Goal: Task Accomplishment & Management: Use online tool/utility

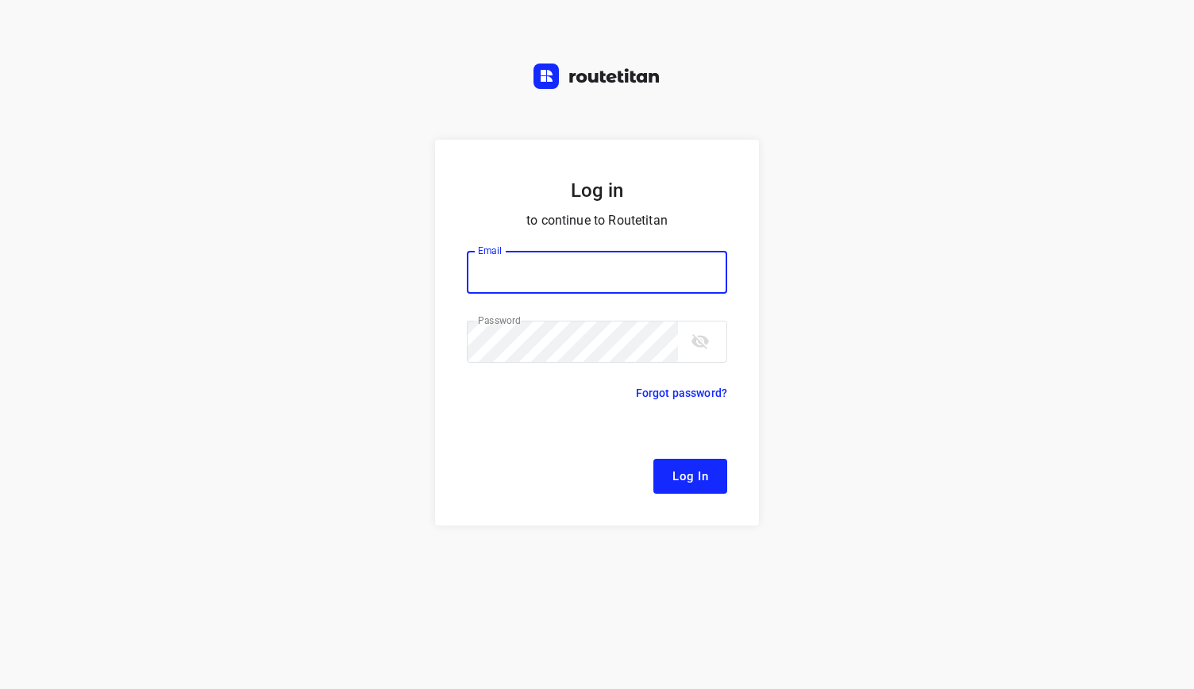
type input "[EMAIL_ADDRESS][DOMAIN_NAME]"
click at [715, 480] on button "Log In" at bounding box center [690, 476] width 74 height 35
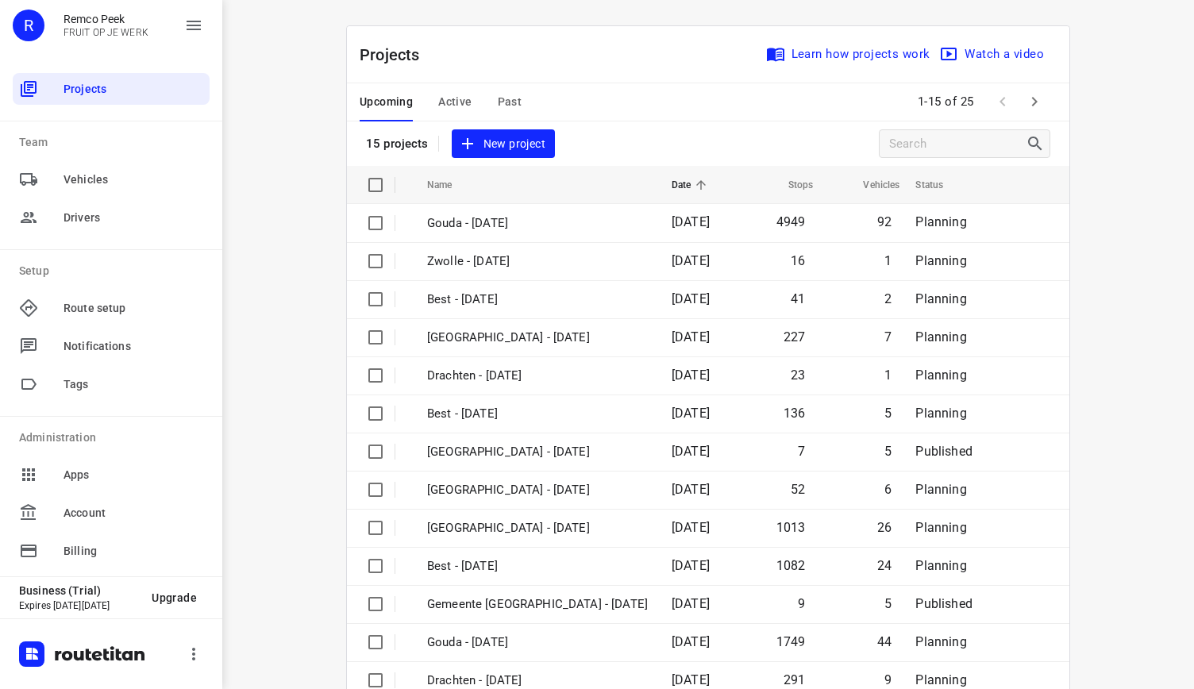
click at [457, 114] on button "Active" at bounding box center [454, 102] width 33 height 38
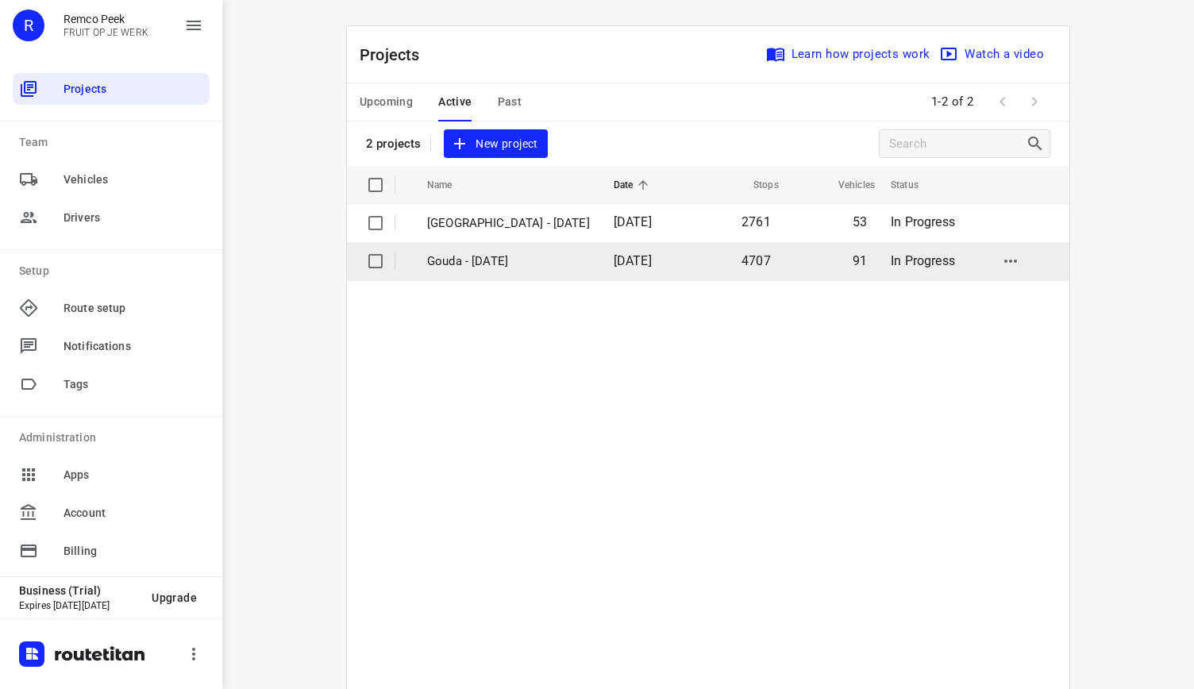
click at [512, 265] on p "Gouda - [DATE]" at bounding box center [508, 261] width 163 height 18
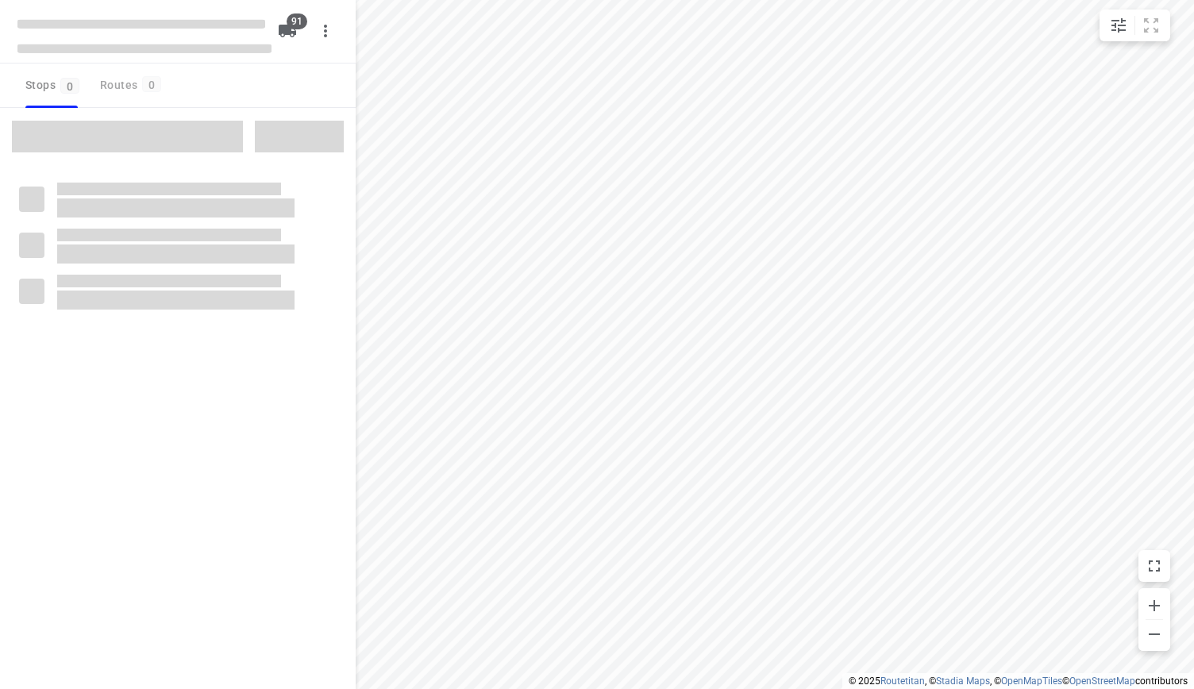
type input "distance"
checkbox input "true"
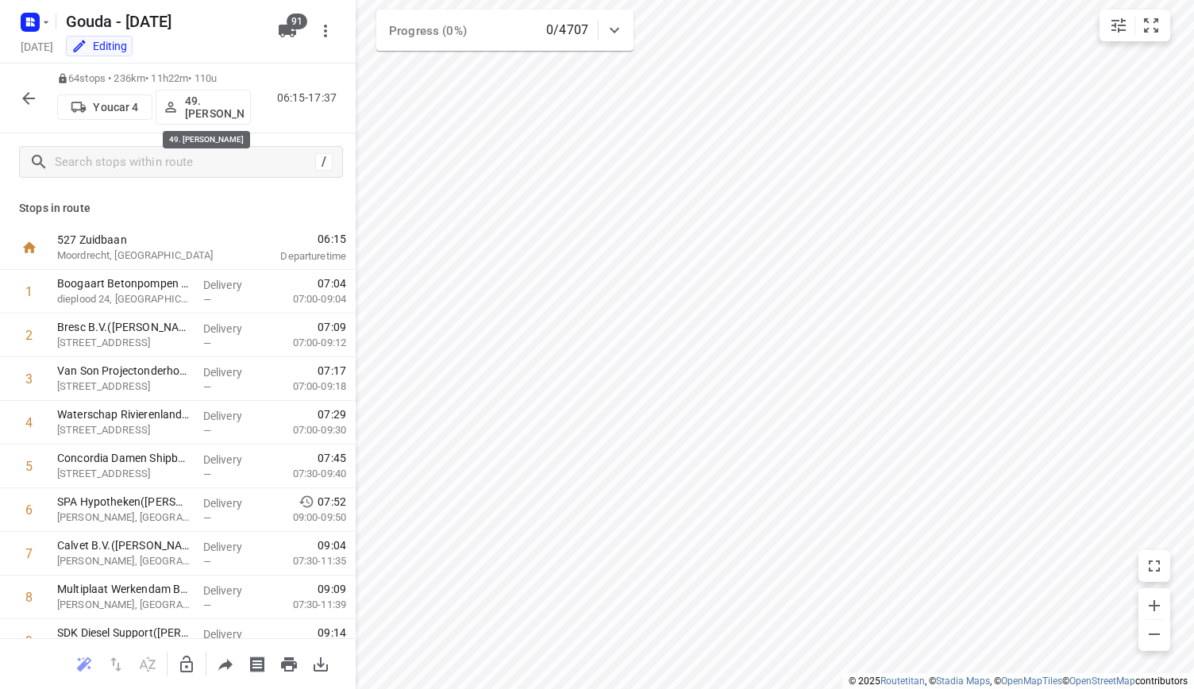
click at [211, 102] on p "49. [PERSON_NAME]" at bounding box center [214, 106] width 59 height 25
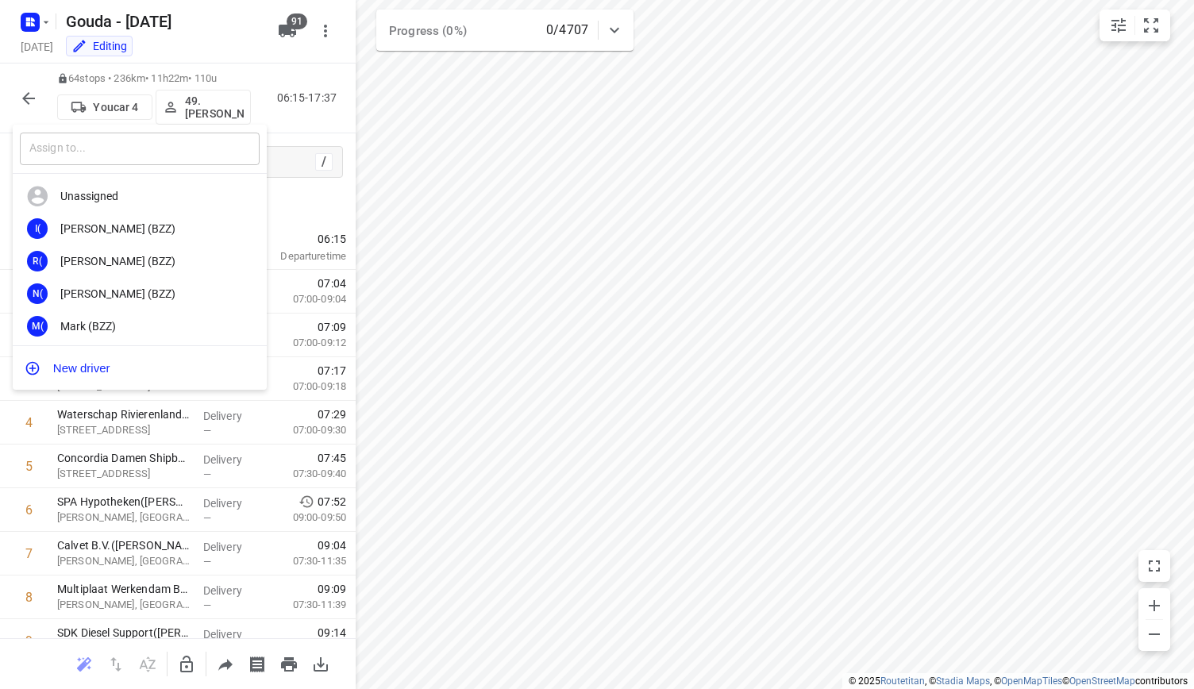
click at [164, 155] on input "text" at bounding box center [140, 149] width 240 height 33
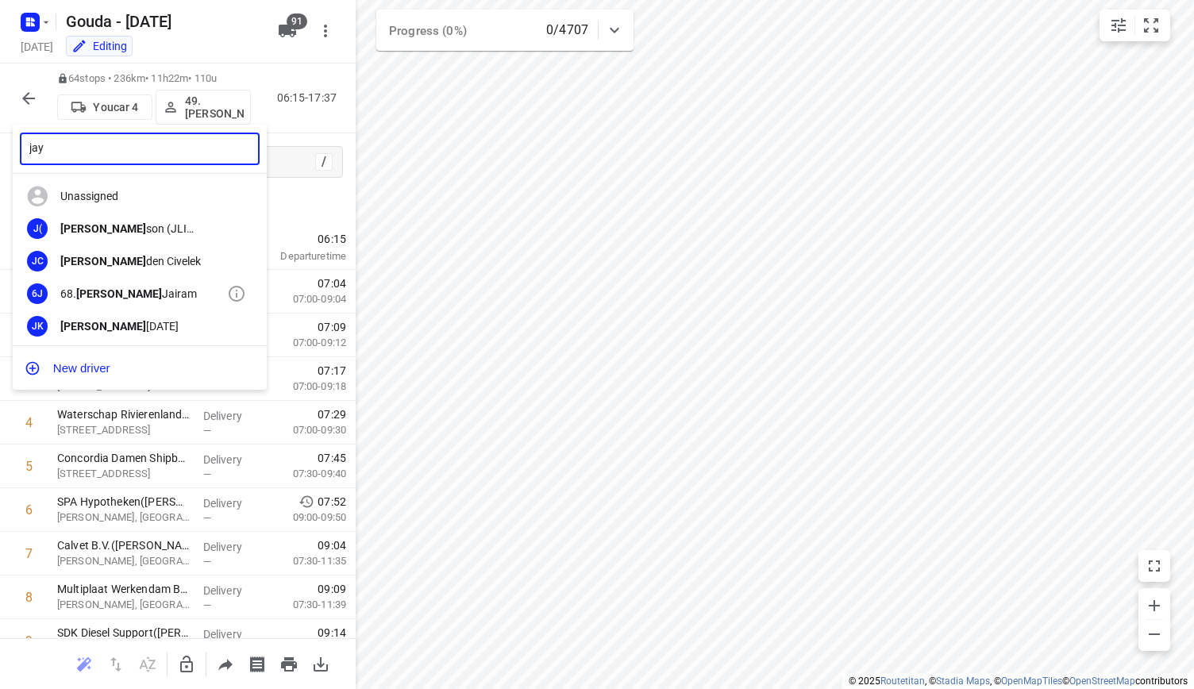
type input "jay"
click at [164, 298] on div "68. [PERSON_NAME]" at bounding box center [143, 293] width 167 height 13
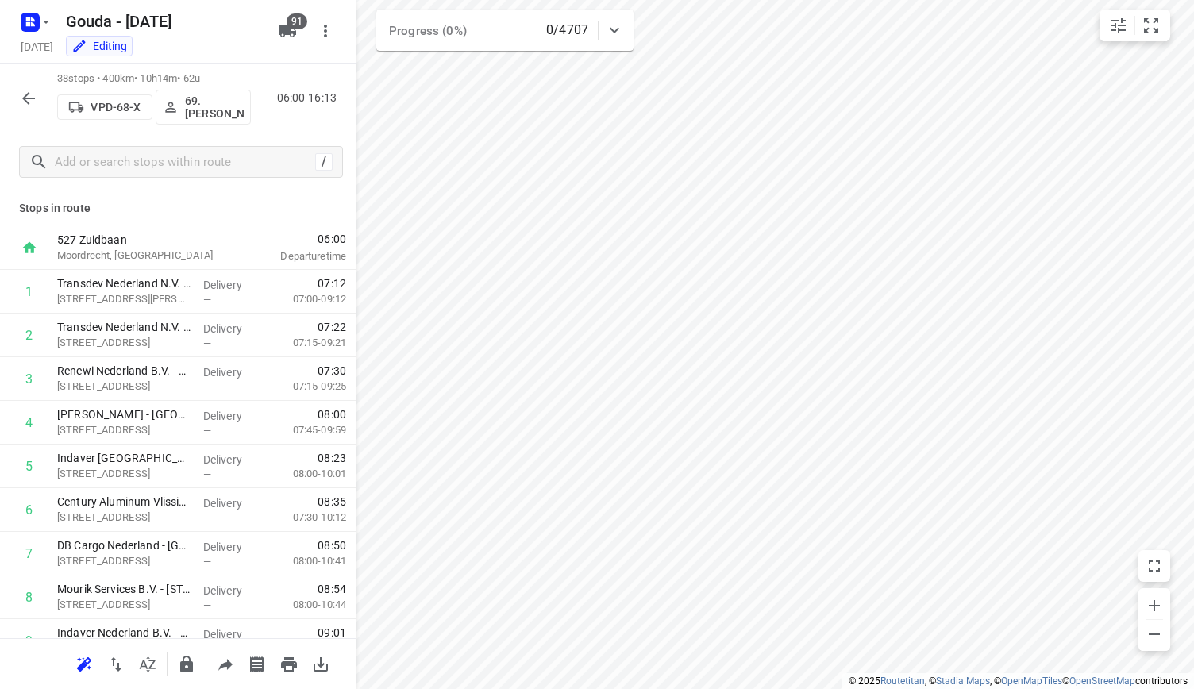
click at [218, 113] on p "69. [PERSON_NAME]" at bounding box center [214, 106] width 59 height 25
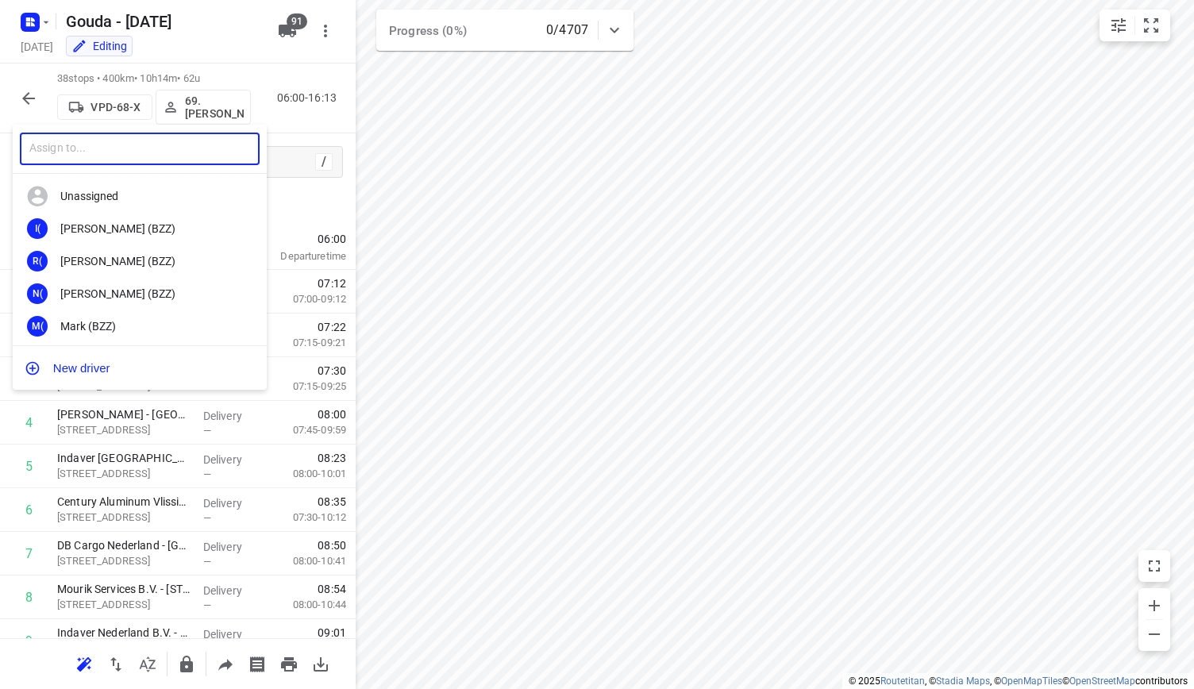
click at [149, 153] on input "text" at bounding box center [140, 149] width 240 height 33
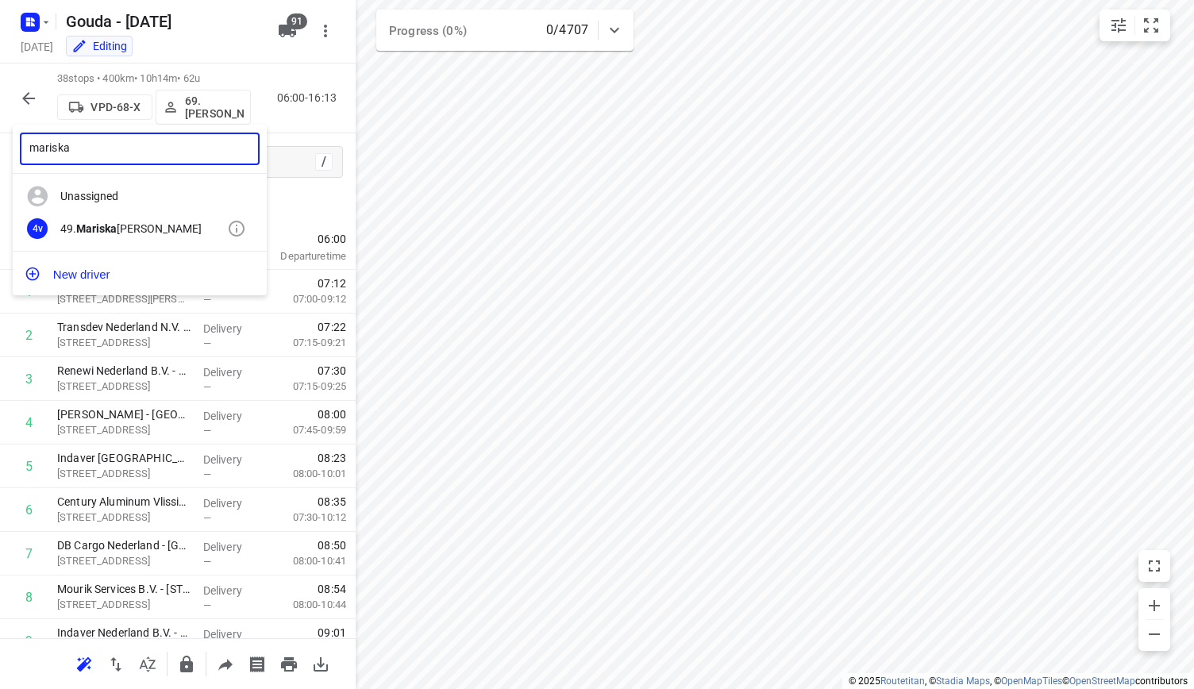
type input "mariska"
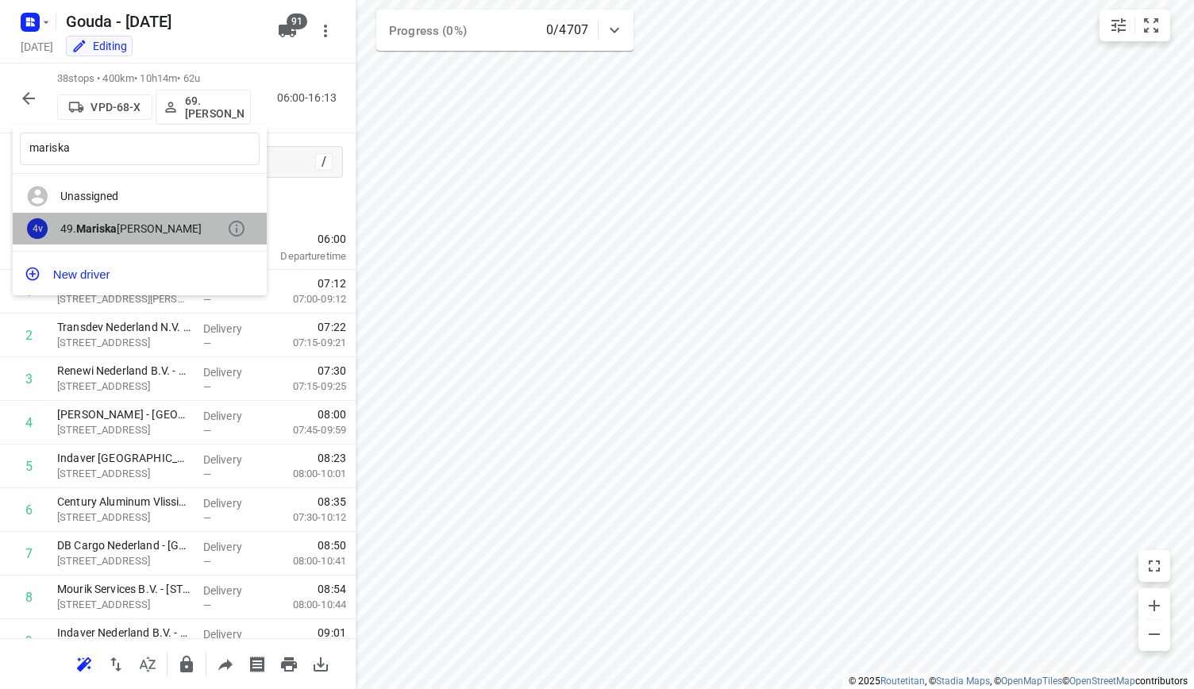
click at [129, 234] on div "49. [PERSON_NAME]" at bounding box center [143, 228] width 167 height 13
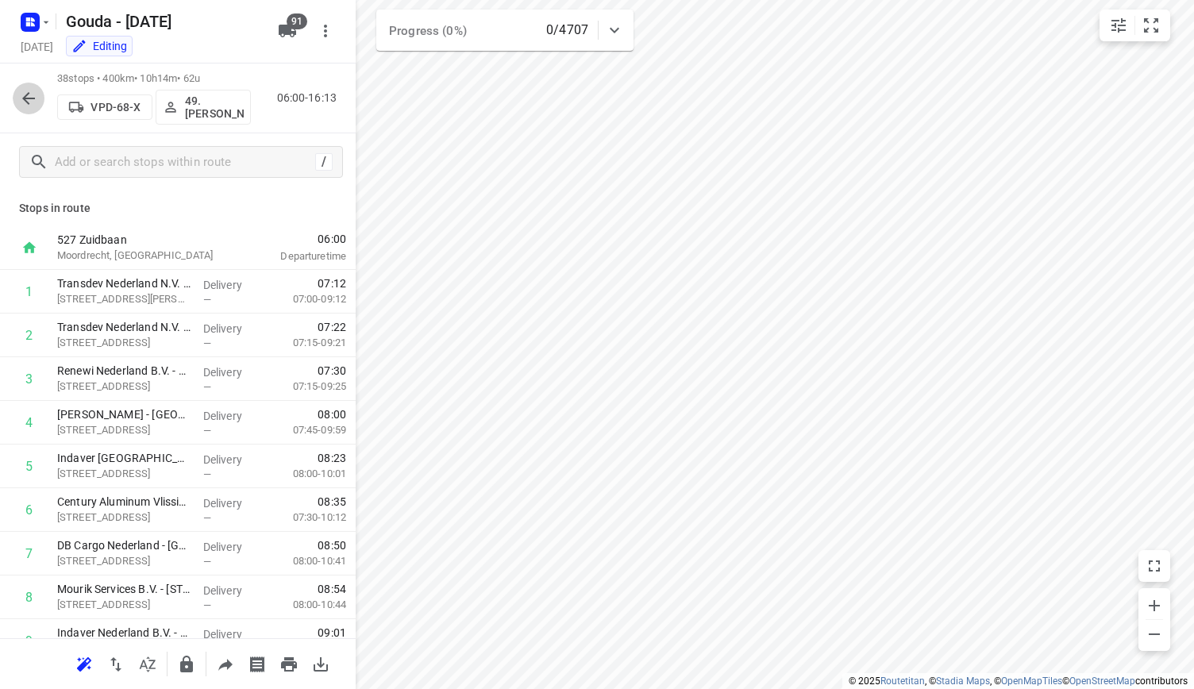
click at [28, 101] on icon "button" at bounding box center [28, 98] width 19 height 19
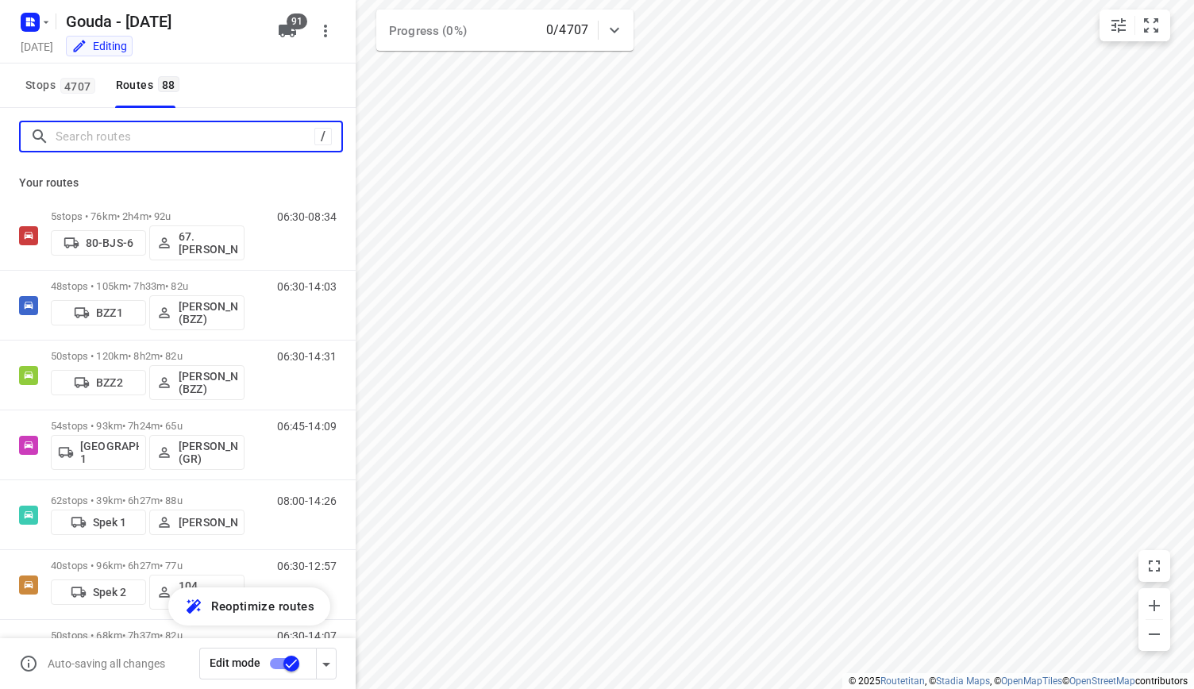
click at [191, 145] on input "Search routes" at bounding box center [185, 137] width 259 height 25
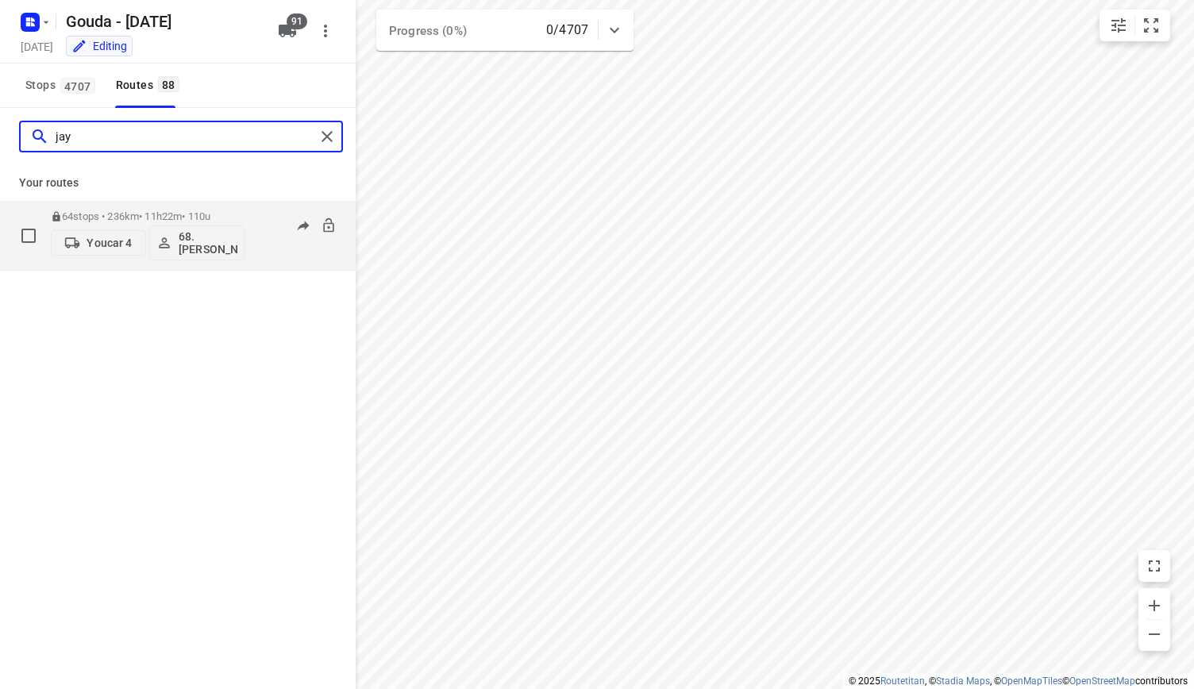
type input "jay"
click at [214, 214] on p "64 stops • 236km • 11h22m • 110u" at bounding box center [148, 216] width 194 height 12
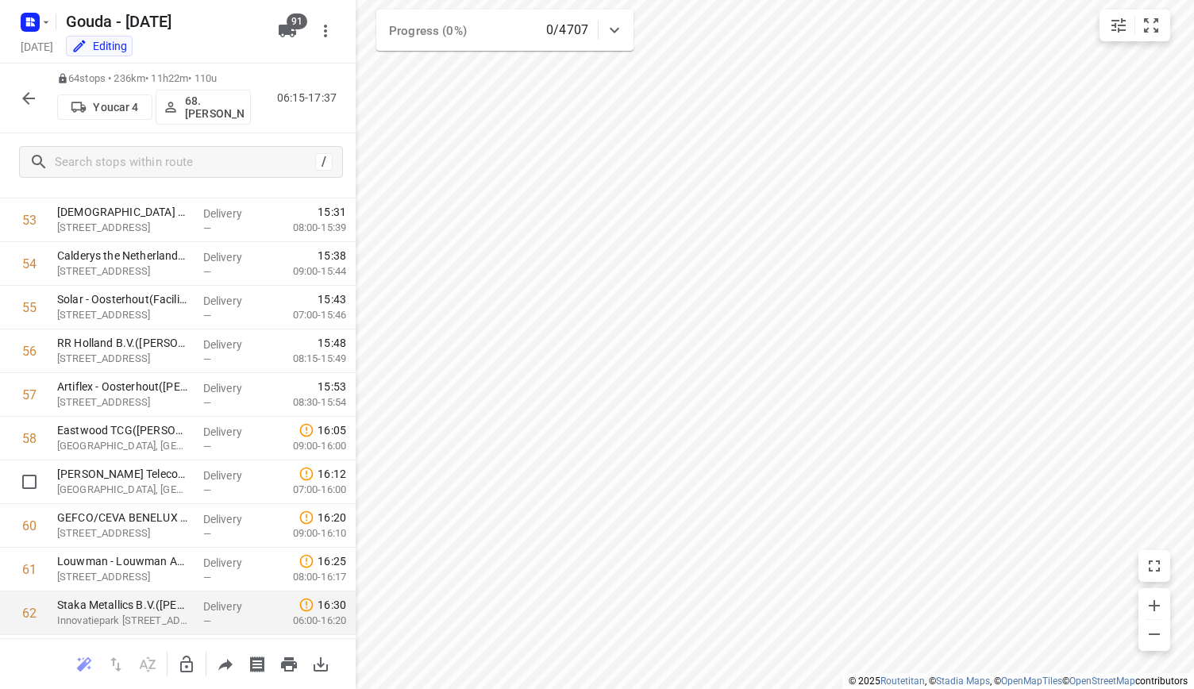
scroll to position [2470, 0]
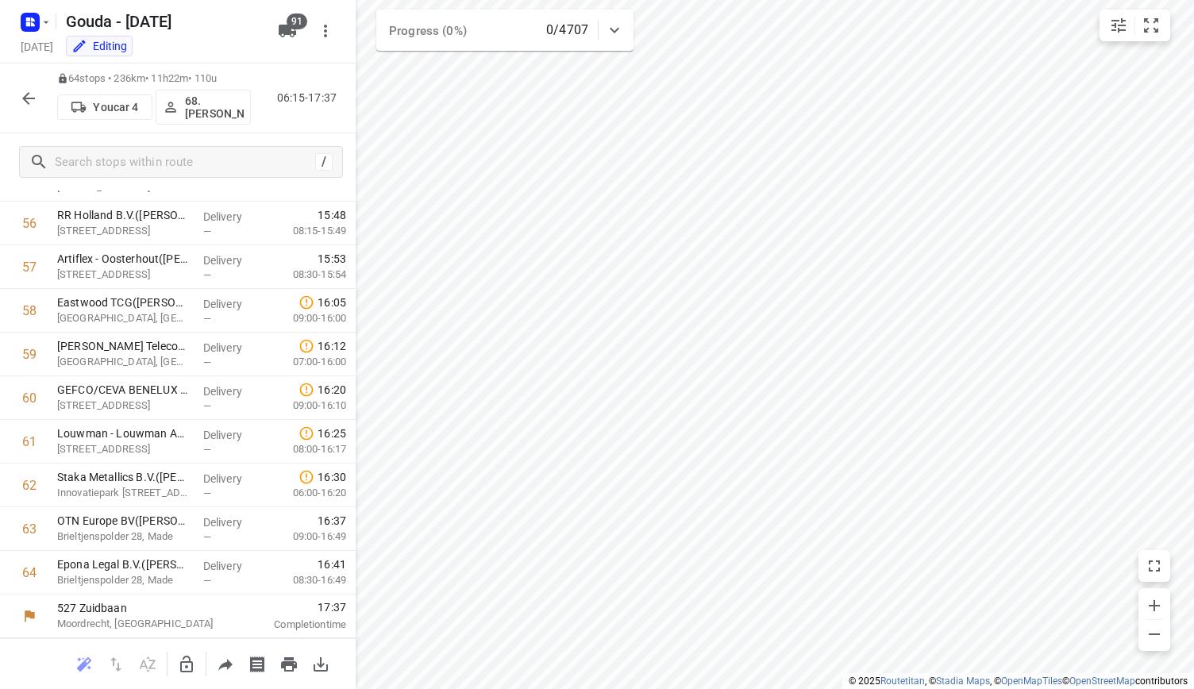
click at [33, 102] on icon "button" at bounding box center [28, 98] width 19 height 19
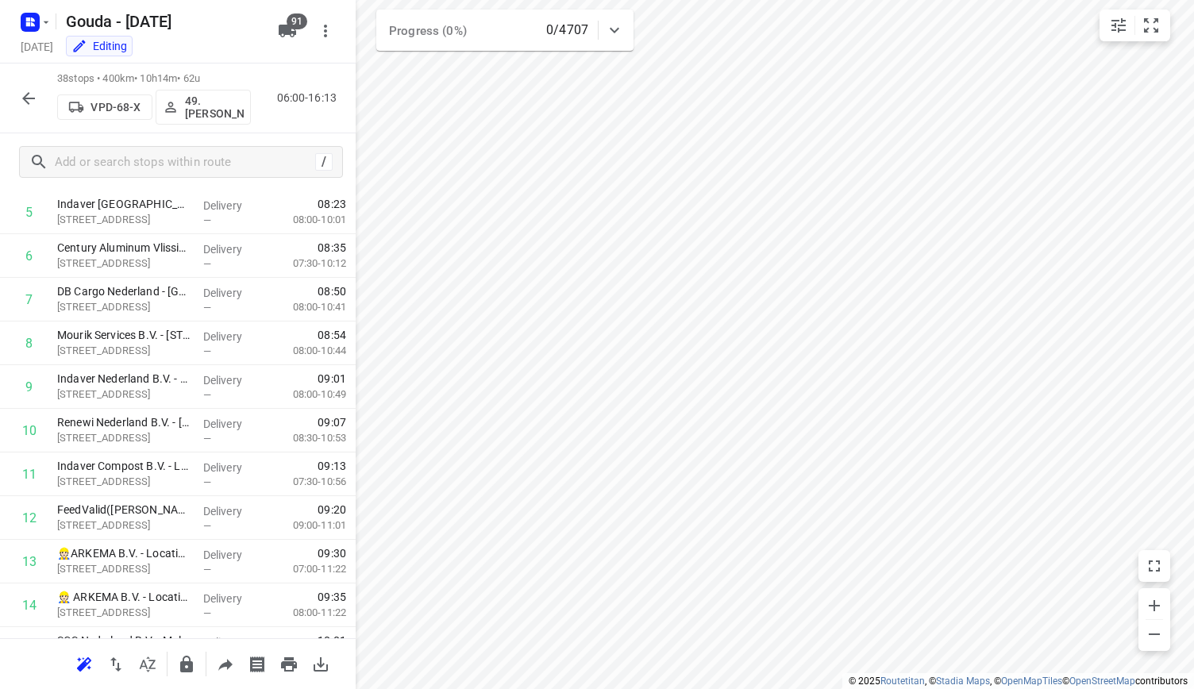
scroll to position [0, 0]
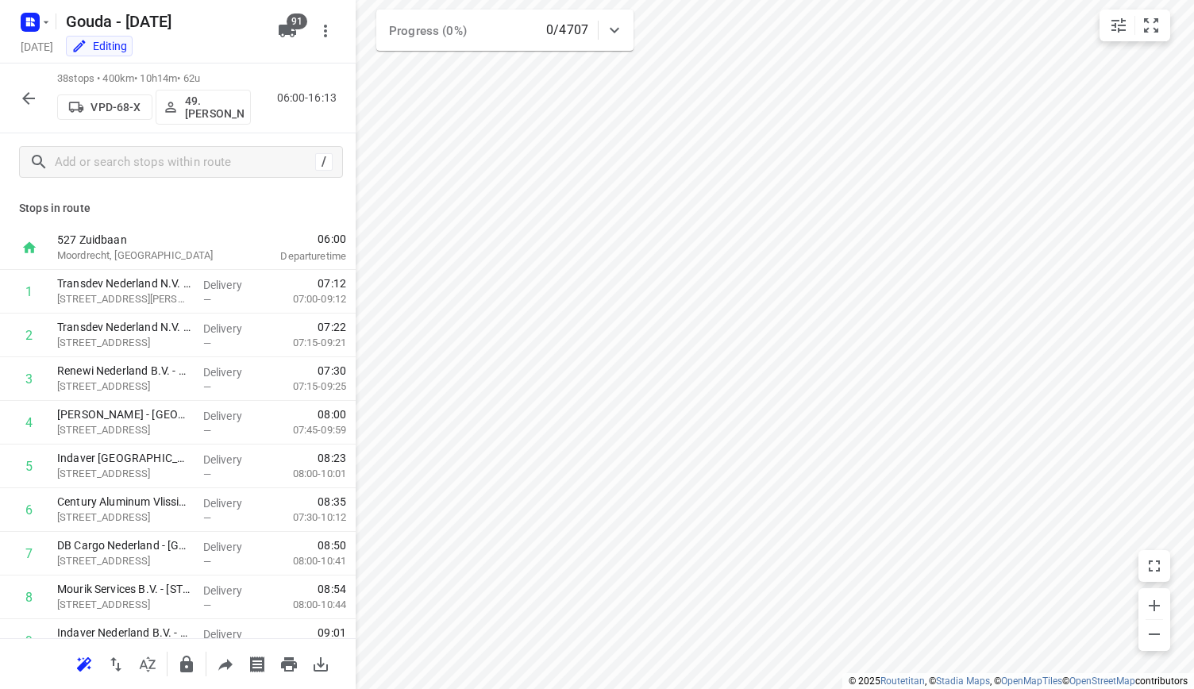
click at [37, 98] on icon "button" at bounding box center [28, 98] width 19 height 19
